Goal: Task Accomplishment & Management: Manage account settings

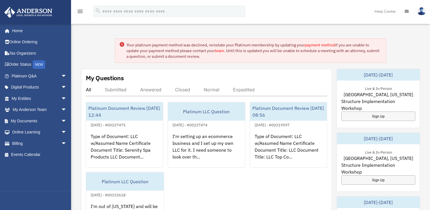
click at [318, 46] on link "payment method" at bounding box center [320, 44] width 30 height 5
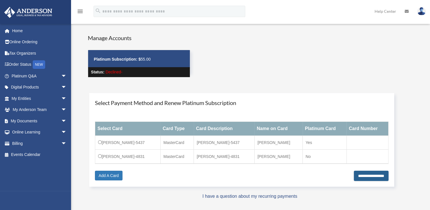
click at [354, 175] on input "**********" at bounding box center [371, 176] width 35 height 10
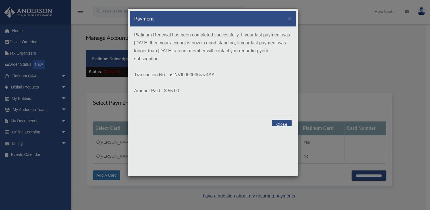
click at [282, 123] on button "Close" at bounding box center [282, 123] width 20 height 7
